Goal: Find specific fact: Find specific fact

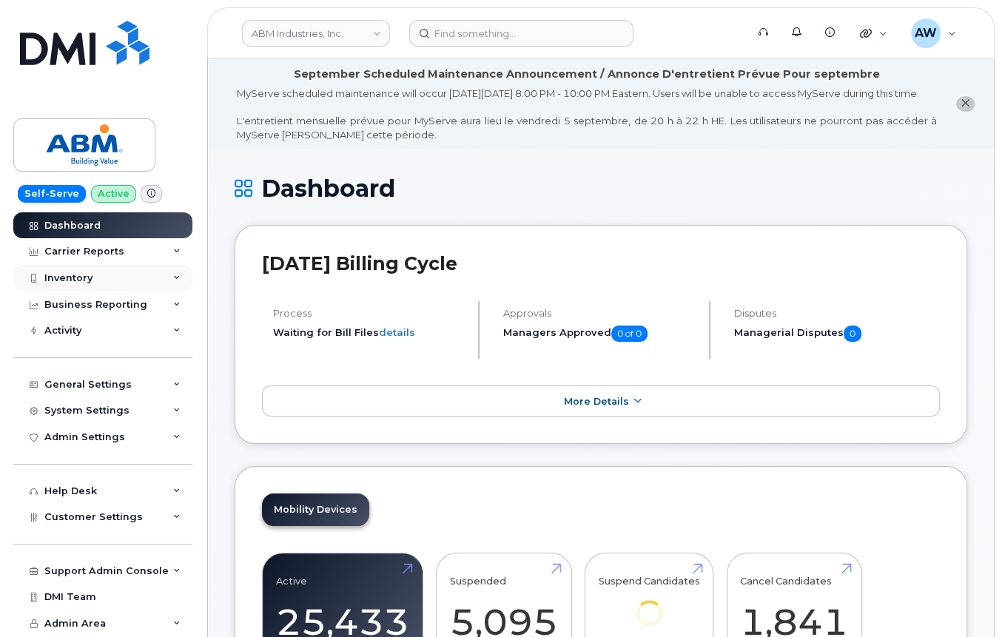
click at [108, 282] on div "Inventory" at bounding box center [102, 278] width 179 height 27
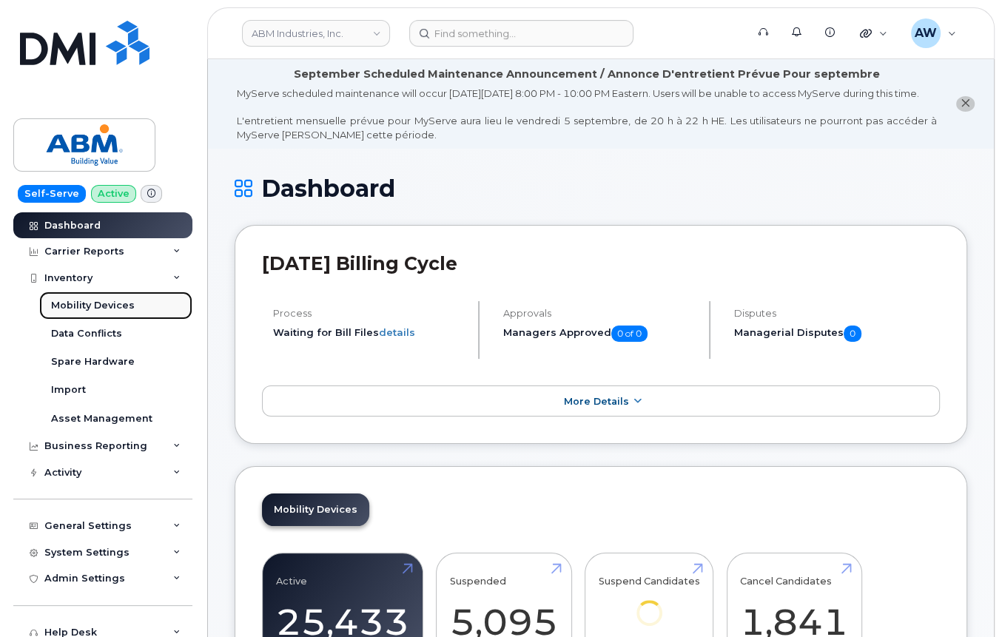
click at [108, 306] on div "Mobility Devices" at bounding box center [93, 305] width 84 height 13
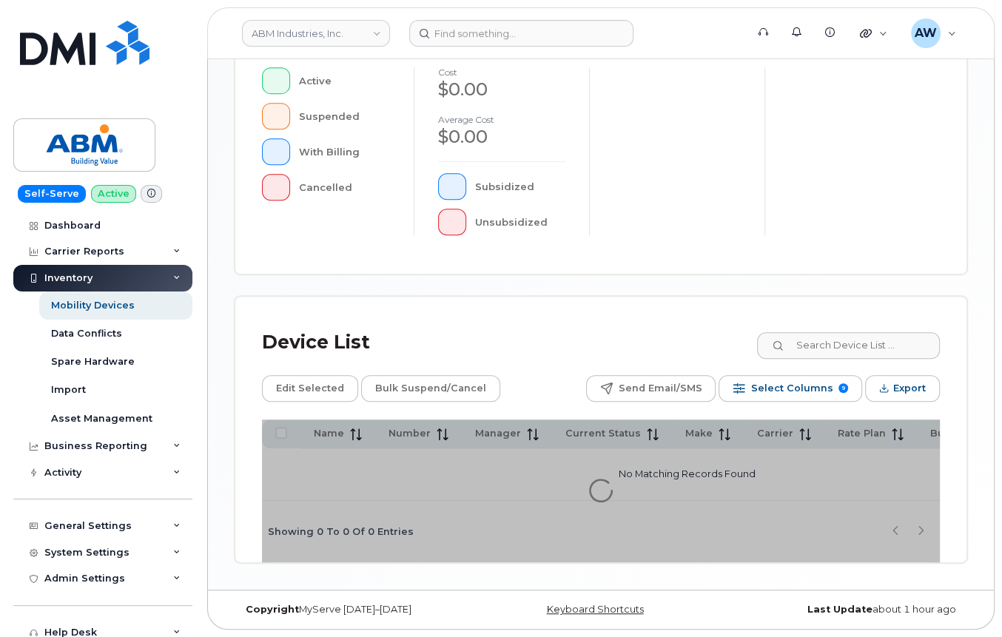
scroll to position [521, 0]
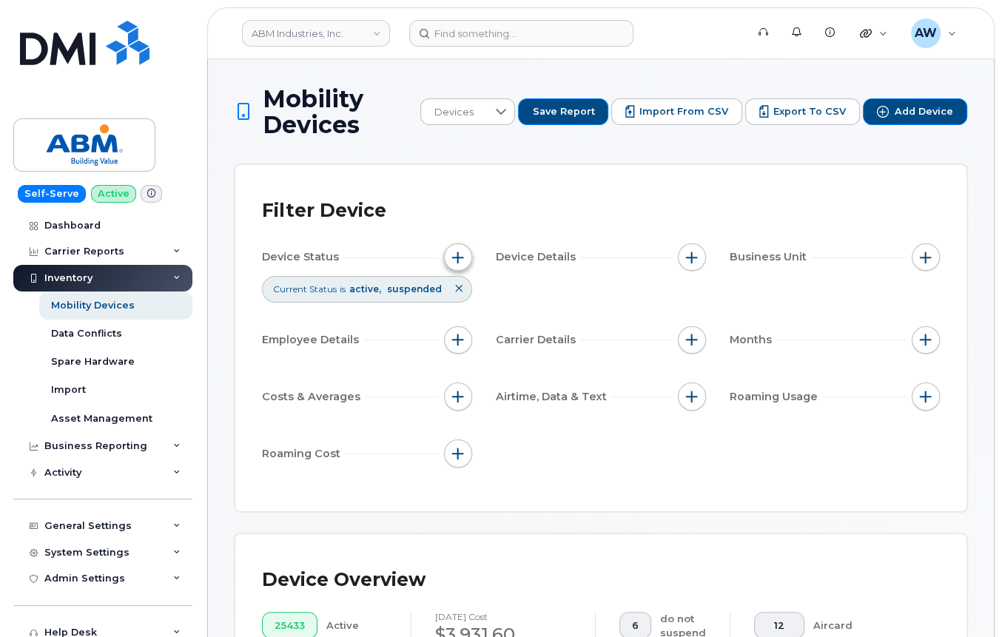
click at [452, 254] on span "button" at bounding box center [458, 257] width 12 height 12
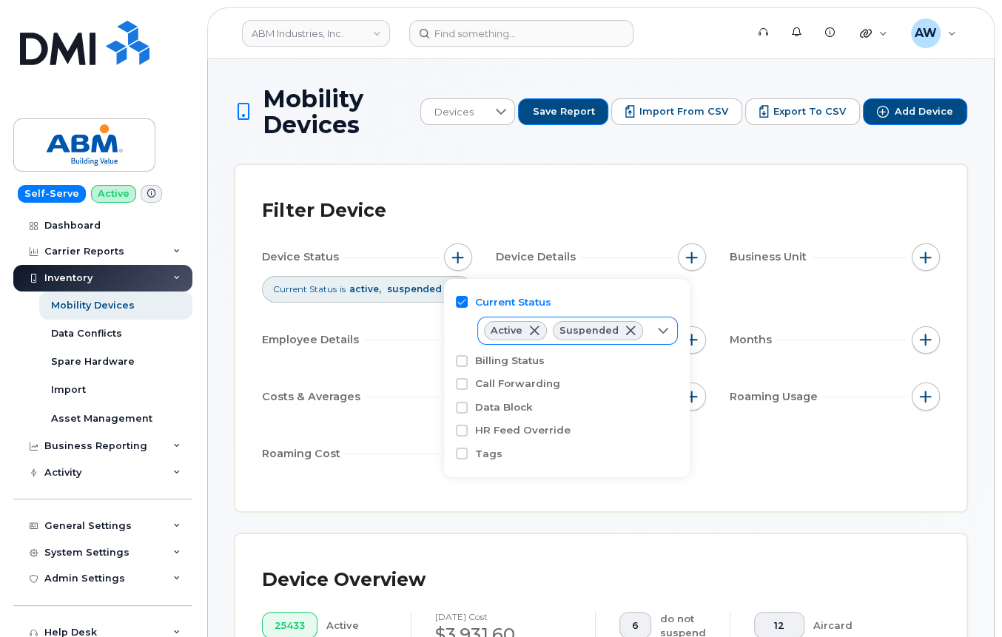
click at [657, 328] on icon at bounding box center [663, 331] width 12 height 12
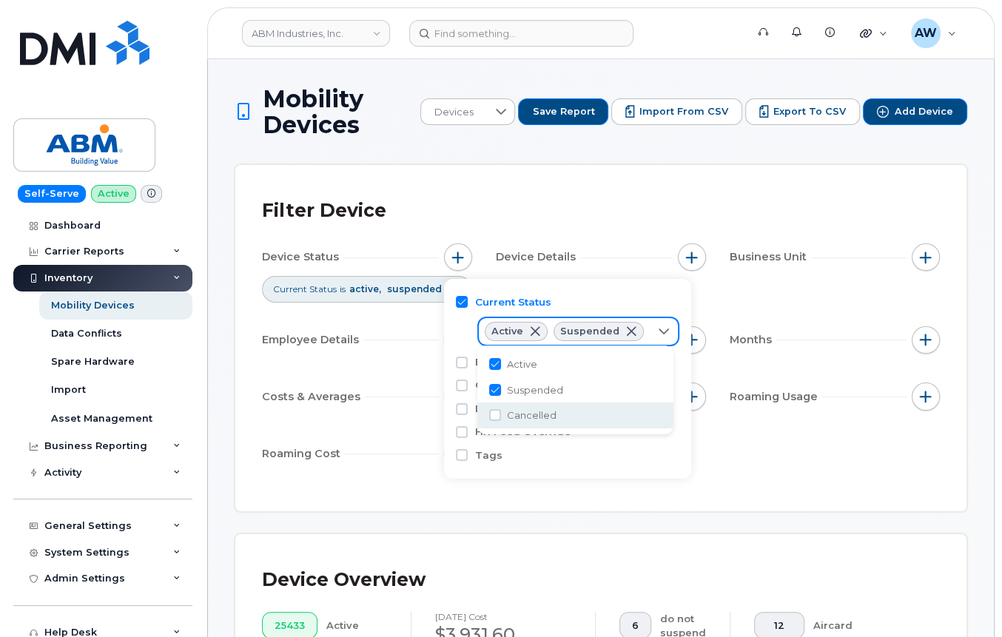
click at [528, 416] on span "Cancelled" at bounding box center [532, 415] width 50 height 14
checkbox input "true"
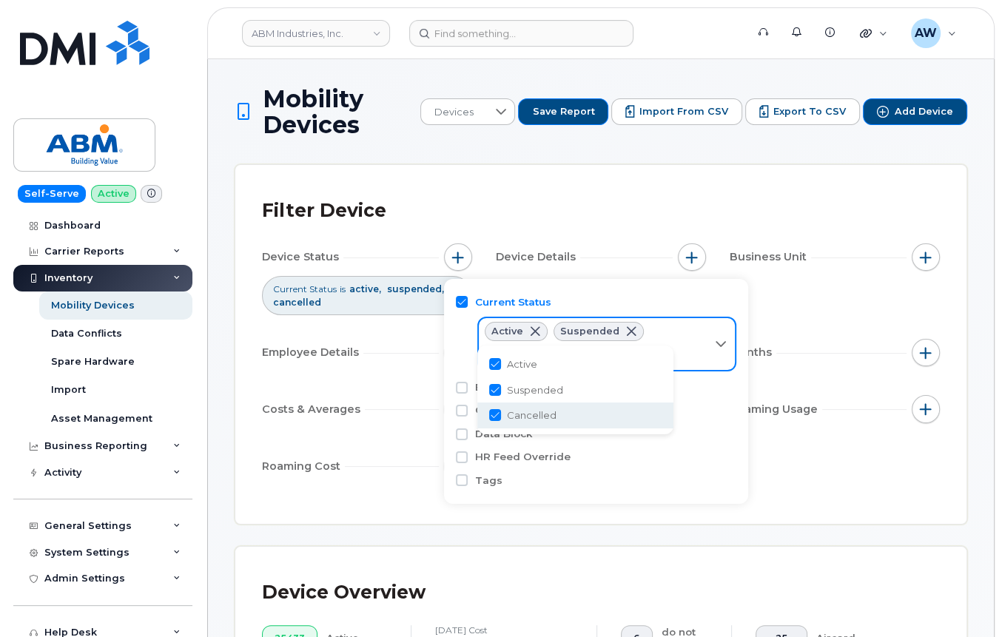
click at [813, 493] on div "Filter Device Device Status Current Status is active suspended cancelled Device…" at bounding box center [601, 344] width 678 height 305
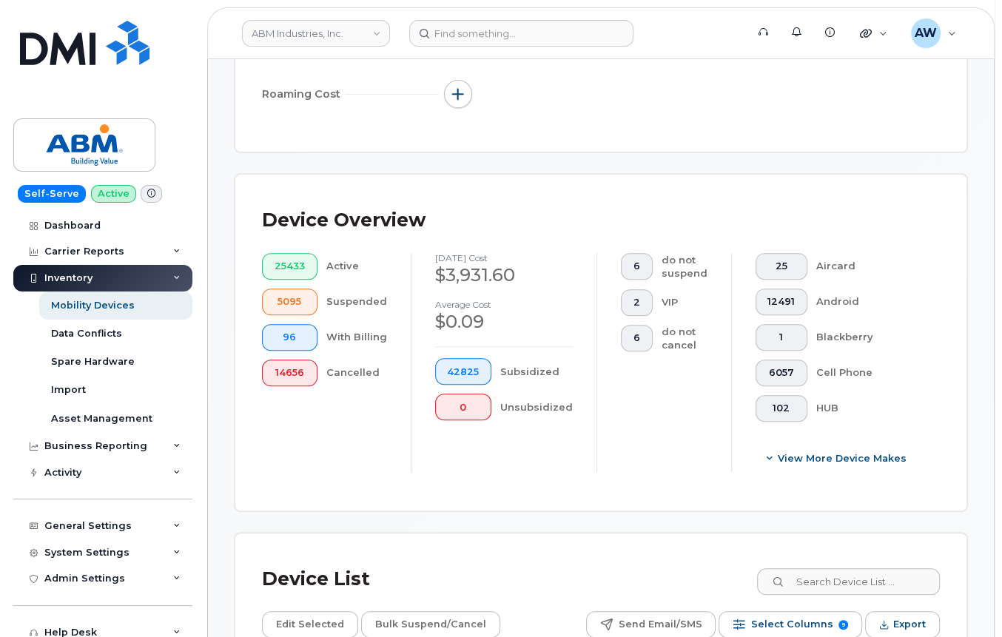
scroll to position [394, 0]
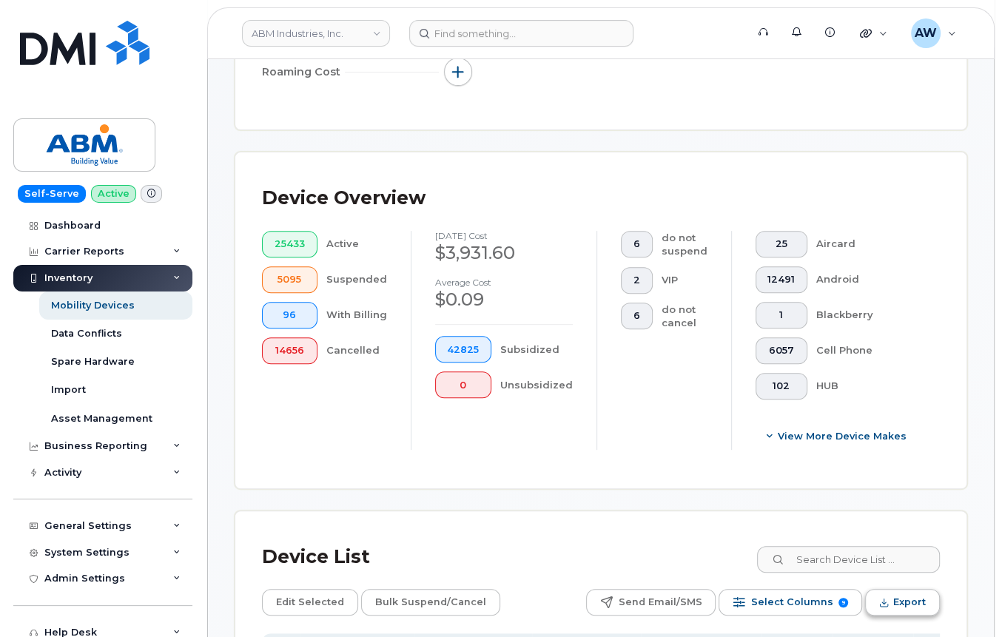
click at [900, 609] on span "Export" at bounding box center [909, 602] width 33 height 22
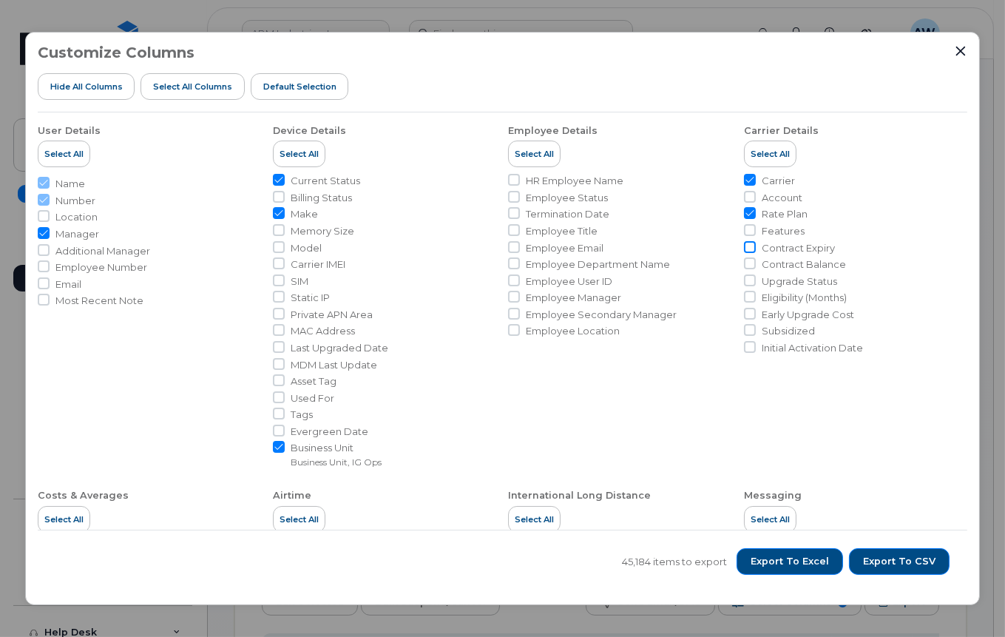
click at [746, 245] on input "Contract Expiry" at bounding box center [750, 247] width 12 height 12
checkbox input "true"
click at [901, 570] on button "Export to CSV" at bounding box center [899, 561] width 101 height 27
click at [971, 55] on div "Customize Columns Hide All Columns Select all Columns Default Selection User De…" at bounding box center [502, 318] width 955 height 573
click at [964, 52] on icon "Close" at bounding box center [961, 51] width 12 height 12
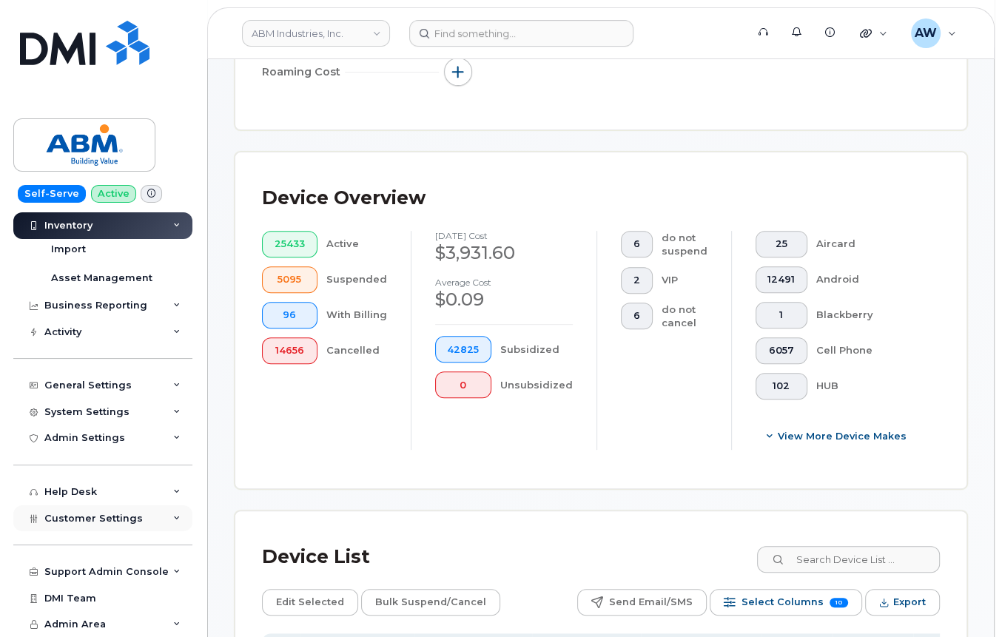
click at [92, 522] on span "Customer Settings" at bounding box center [93, 518] width 98 height 11
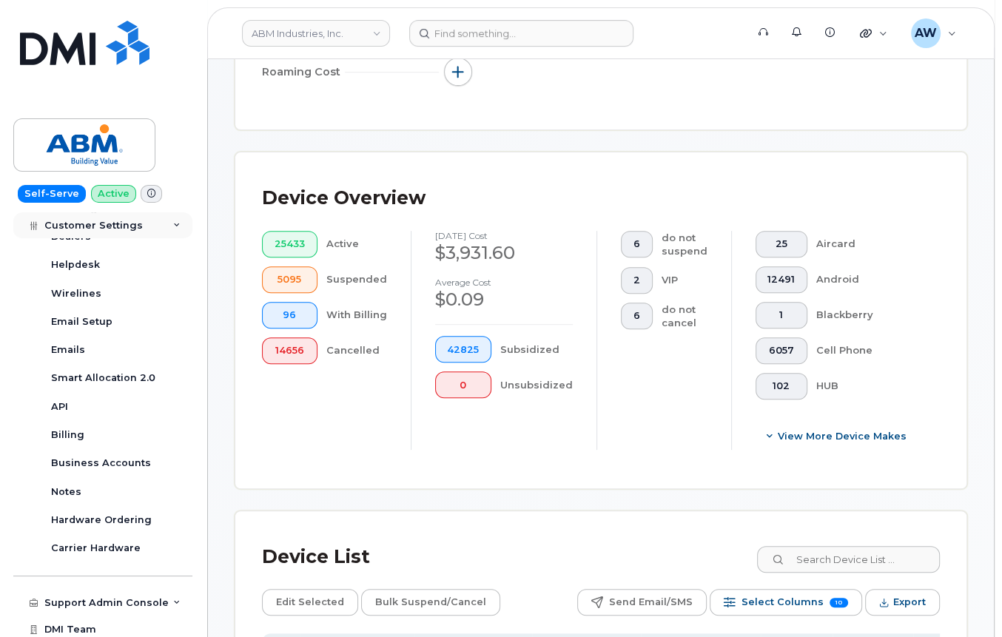
scroll to position [535, 0]
click at [108, 465] on div "Business Accounts" at bounding box center [101, 462] width 100 height 13
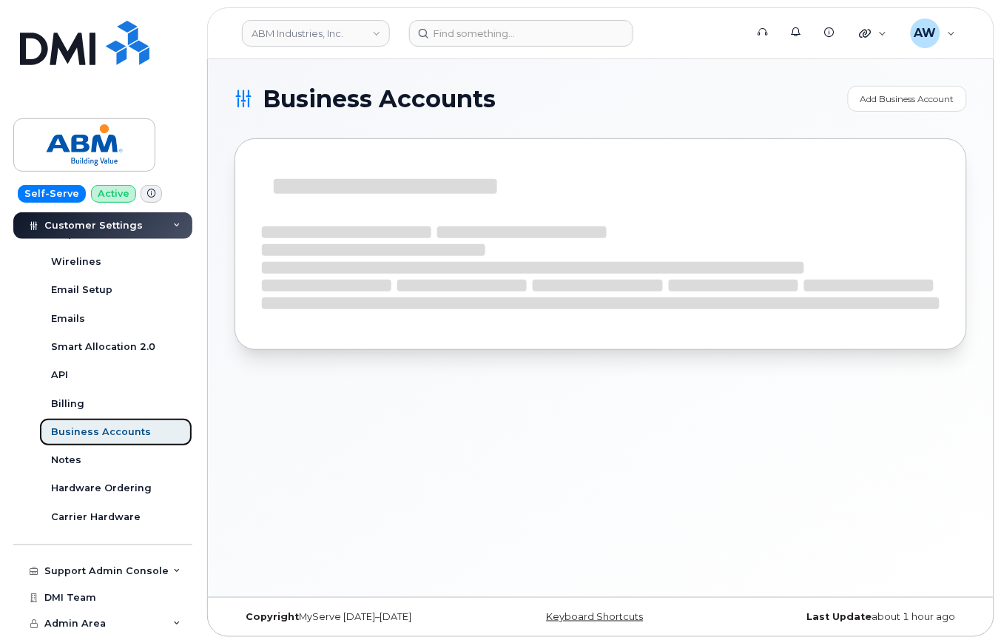
scroll to position [394, 0]
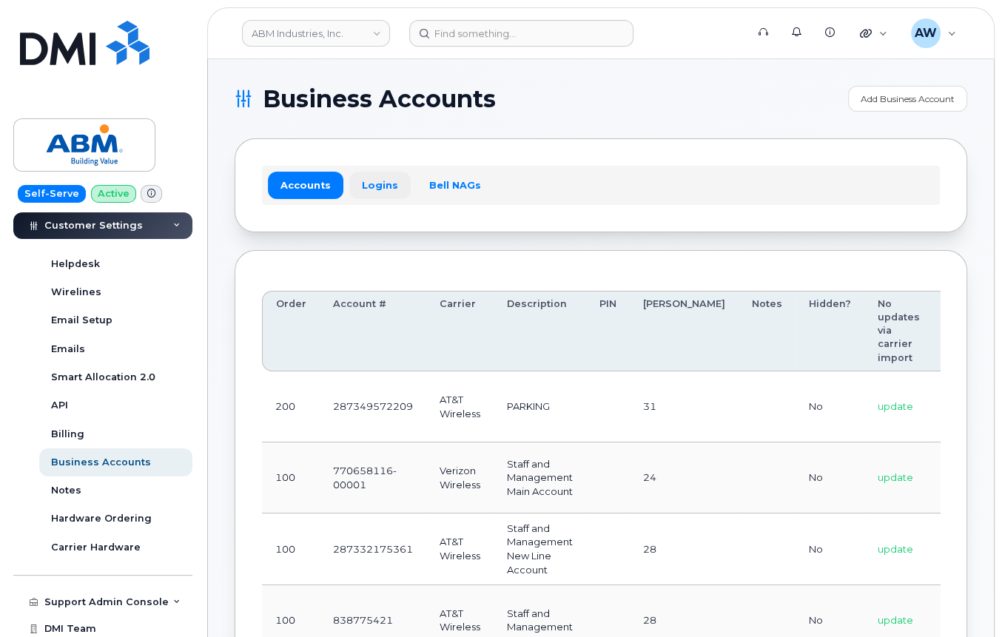
click at [365, 183] on link "Logins" at bounding box center [379, 185] width 61 height 27
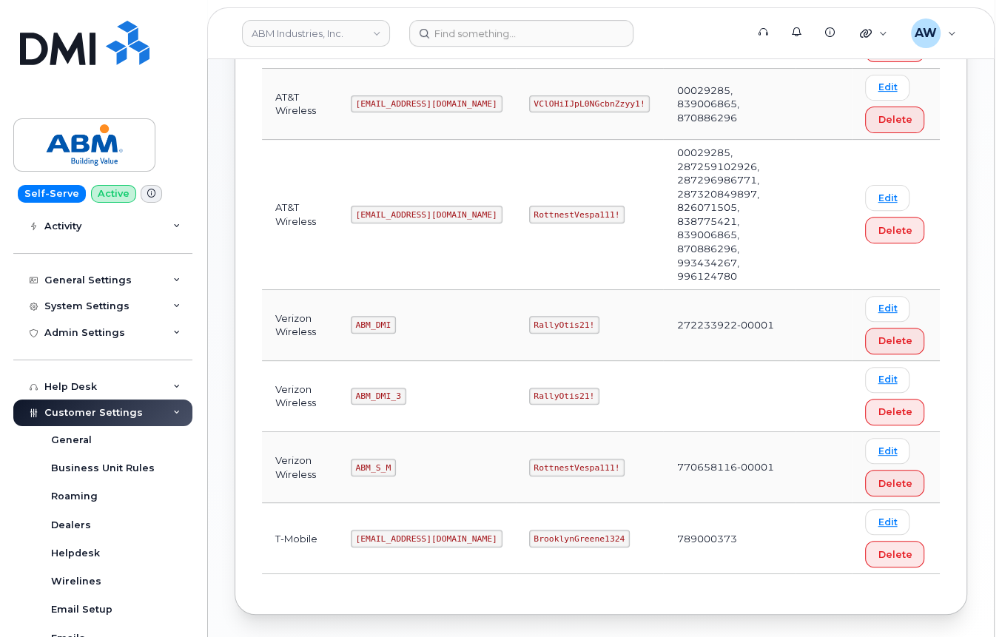
scroll to position [361, 0]
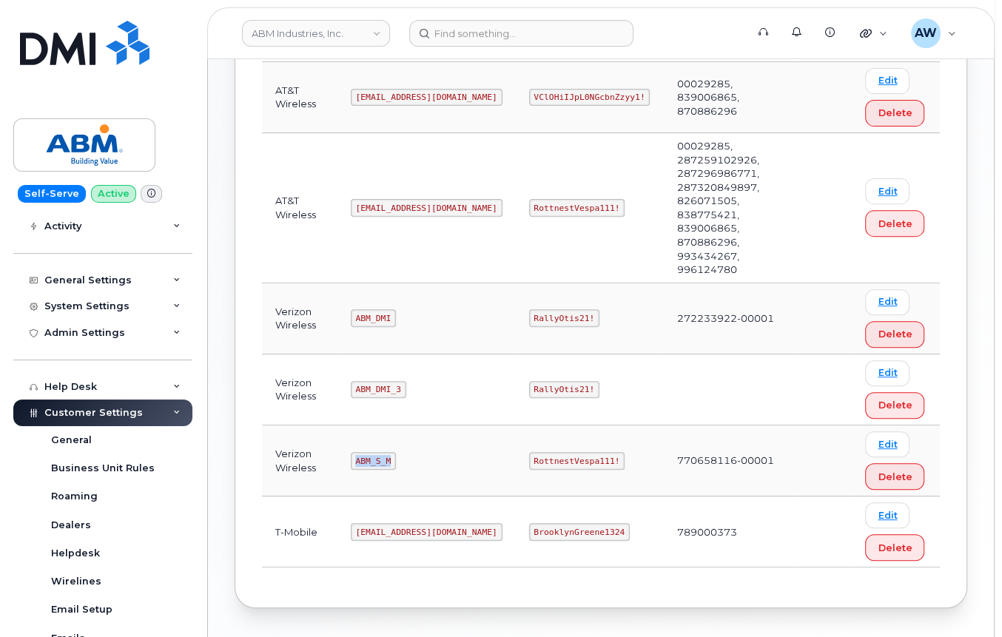
drag, startPoint x: 354, startPoint y: 399, endPoint x: 399, endPoint y: 405, distance: 45.5
click at [399, 425] on td "ABM_S_M" at bounding box center [426, 460] width 178 height 71
copy code "ABM_S_M"
drag, startPoint x: 482, startPoint y: 400, endPoint x: 565, endPoint y: 402, distance: 82.9
click at [565, 425] on td "RottnestVespa111!" at bounding box center [590, 460] width 148 height 71
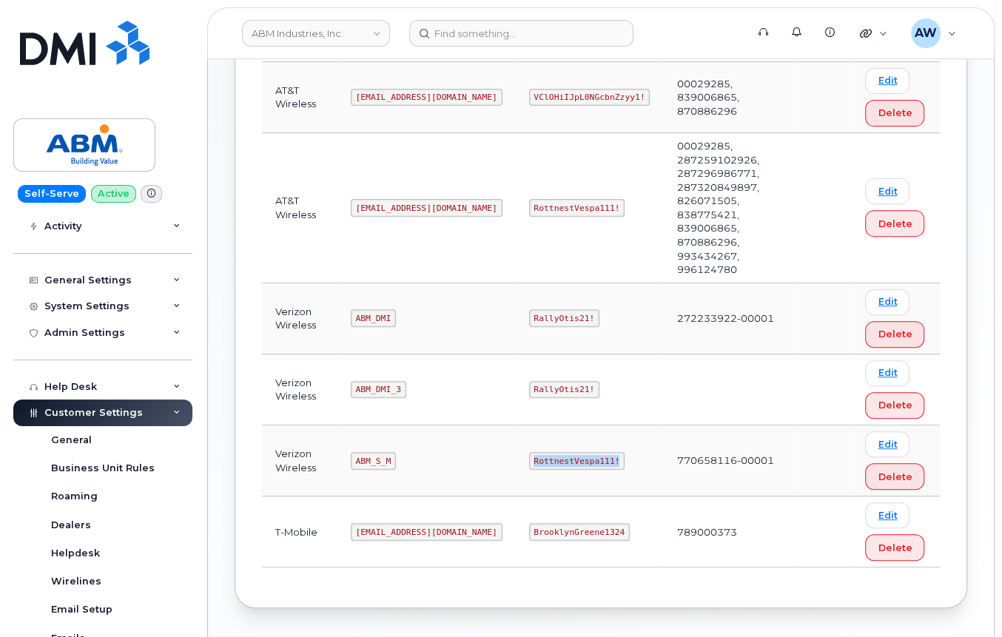
copy code "RottnestVespa111!"
click at [451, 18] on header "ABM Industries, Inc. Support Alerts Knowledge Base Quicklinks Suspend / Cancel …" at bounding box center [600, 33] width 787 height 52
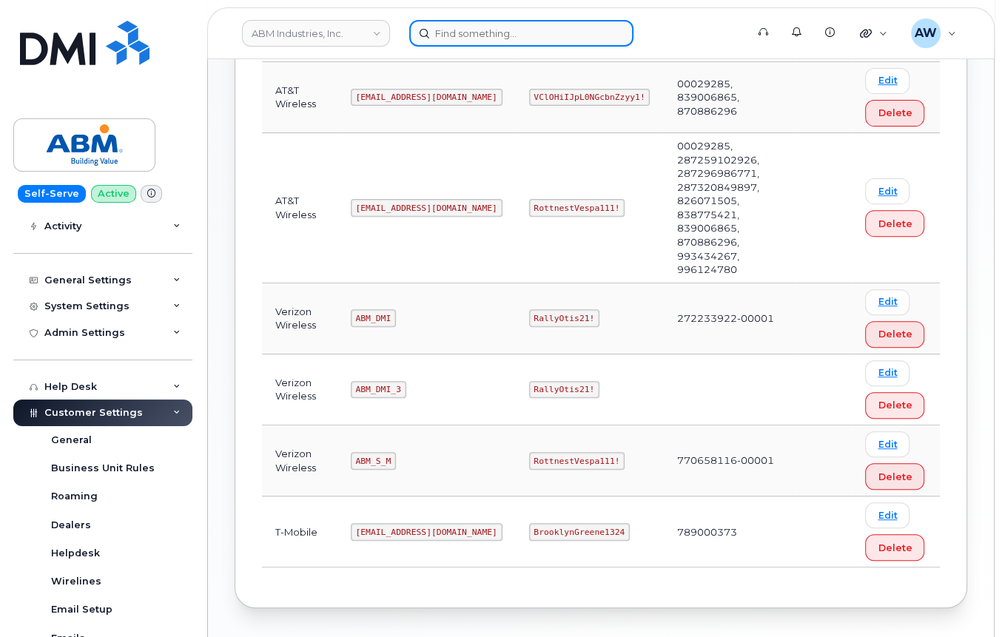
click at [457, 33] on input at bounding box center [521, 33] width 224 height 27
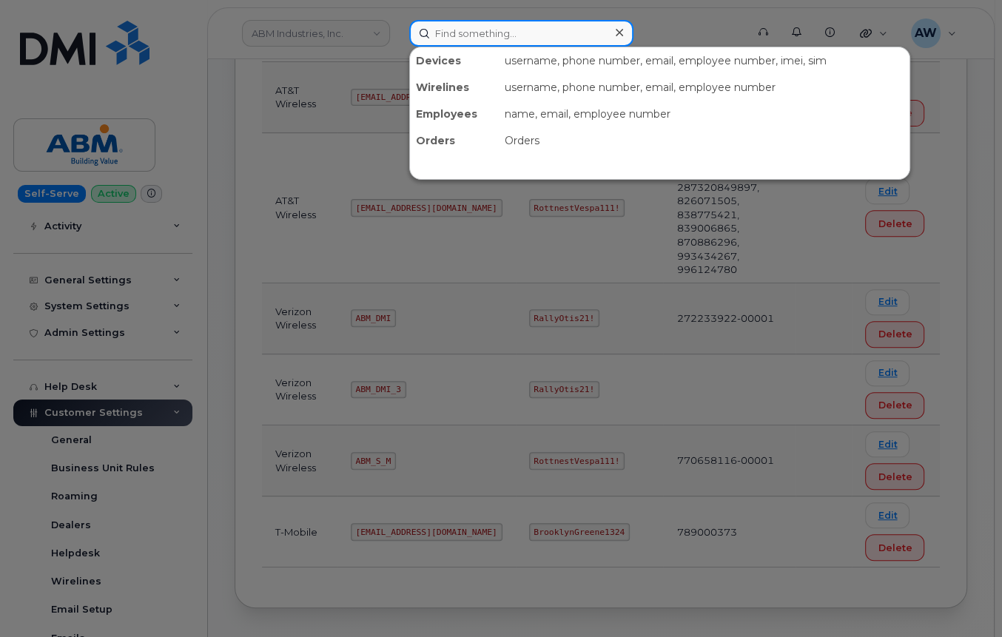
paste input "2527517897"
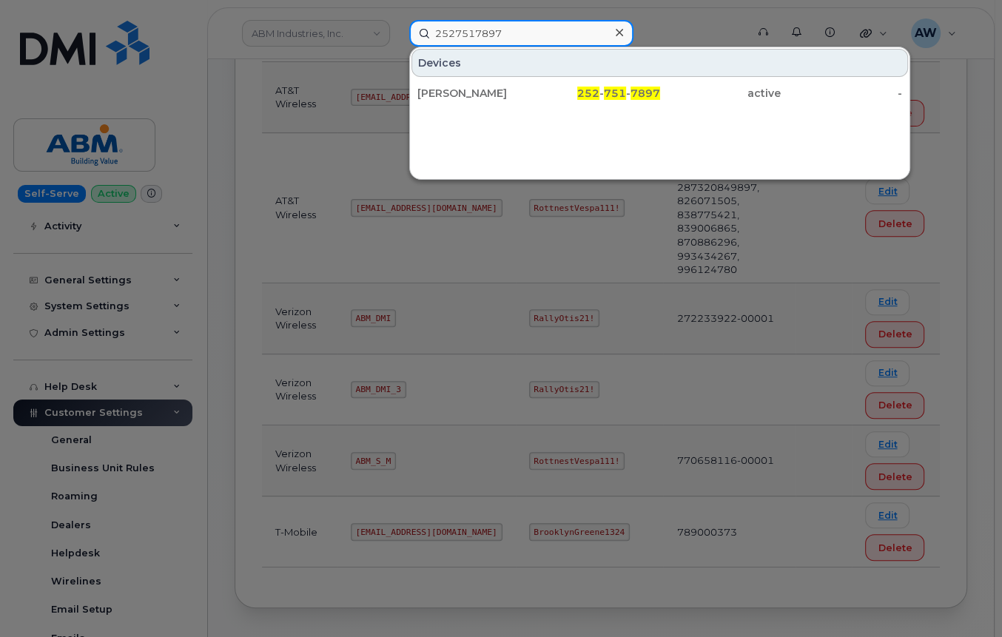
click at [489, 38] on input "2527517897" at bounding box center [521, 33] width 224 height 27
paste input "147695812"
type input "2147695812"
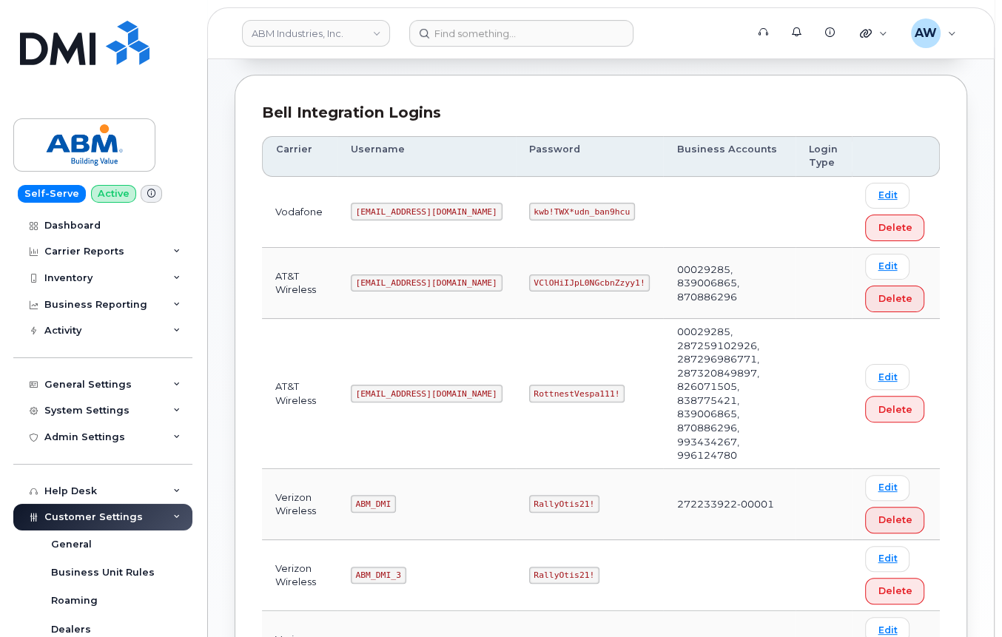
scroll to position [361, 0]
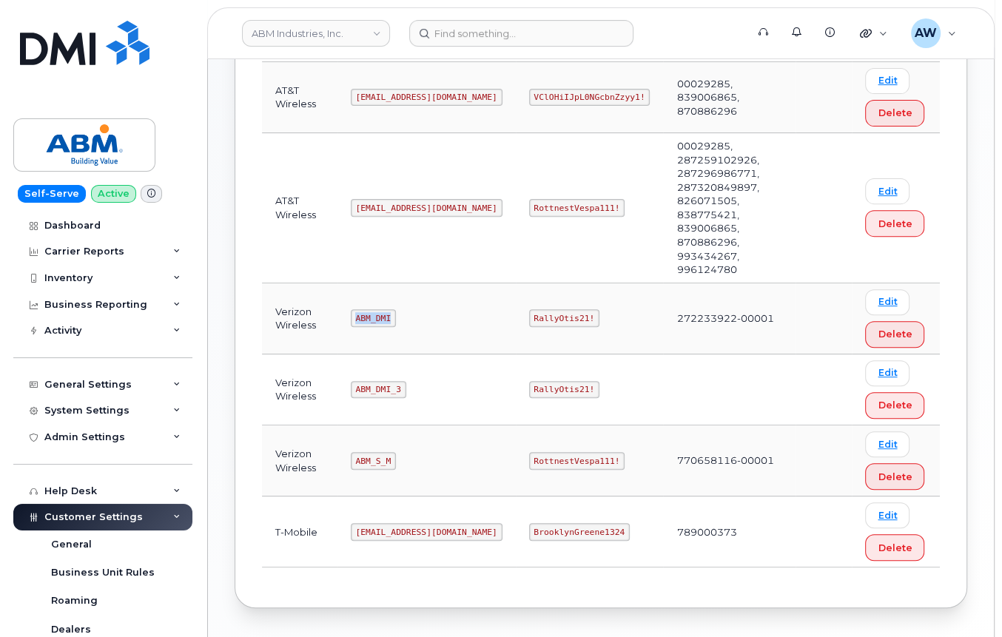
drag, startPoint x: 356, startPoint y: 261, endPoint x: 390, endPoint y: 265, distance: 34.2
click at [390, 309] on code "ABM_DMI" at bounding box center [373, 318] width 45 height 18
copy code "ABM_DMI"
drag, startPoint x: 484, startPoint y: 262, endPoint x: 536, endPoint y: 263, distance: 52.5
click at [536, 309] on code "RallyOtis21!" at bounding box center [564, 318] width 70 height 18
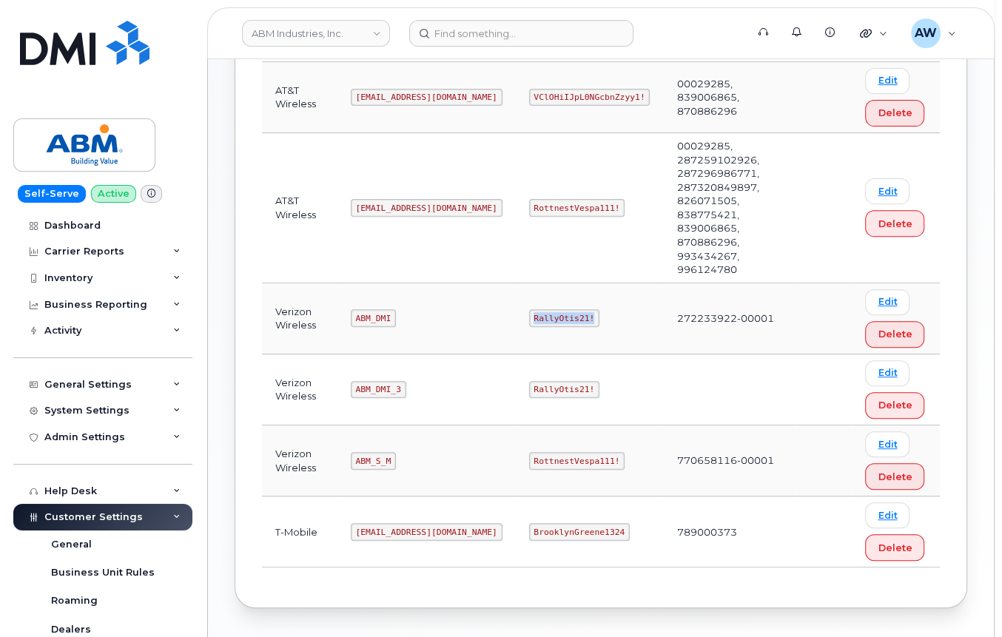
click at [538, 283] on td "RallyOtis21!" at bounding box center [590, 318] width 148 height 71
copy code "RallyOtis21!"
